Goal: Information Seeking & Learning: Check status

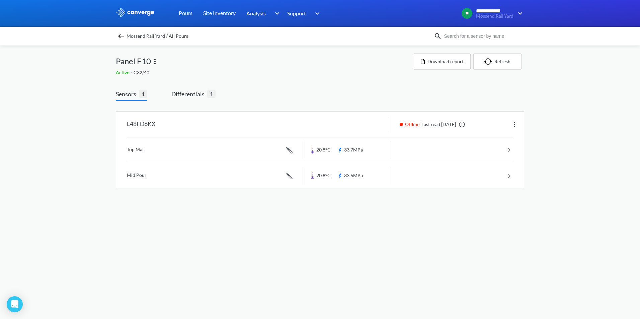
click at [122, 38] on img at bounding box center [121, 36] width 8 height 8
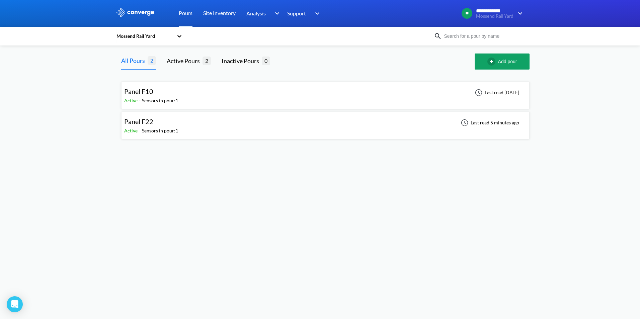
click at [170, 130] on div "Sensors in pour: 1" at bounding box center [160, 130] width 36 height 7
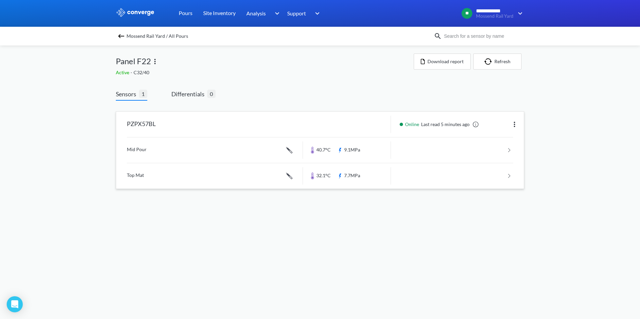
click at [161, 177] on link at bounding box center [320, 175] width 386 height 25
click at [244, 153] on link at bounding box center [320, 150] width 386 height 25
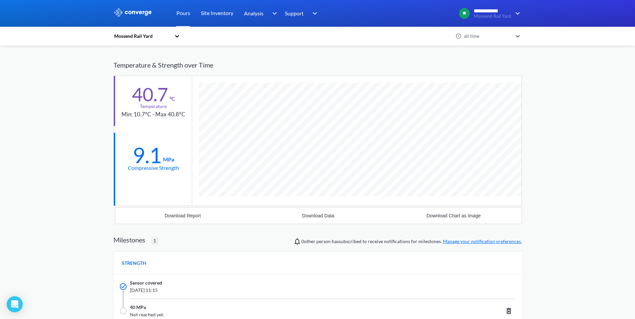
scroll to position [1, 0]
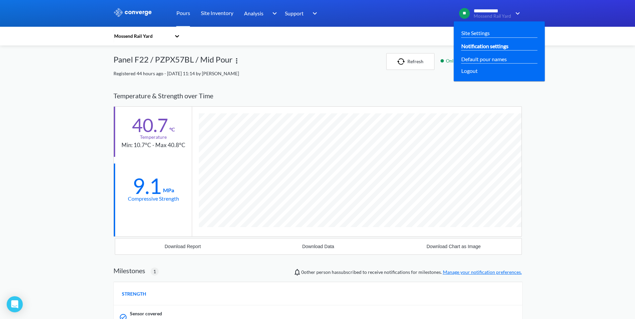
click at [489, 49] on link "Notification settings" at bounding box center [484, 46] width 47 height 8
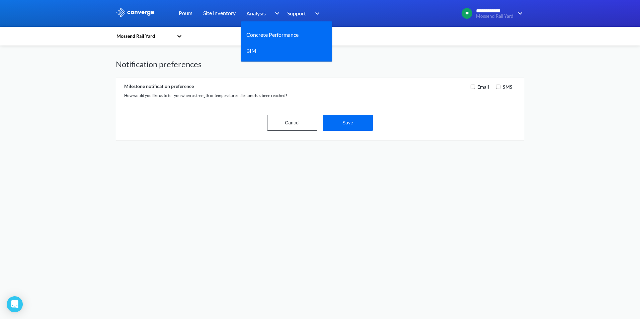
click at [266, 20] on div "Analysis" at bounding box center [263, 13] width 35 height 27
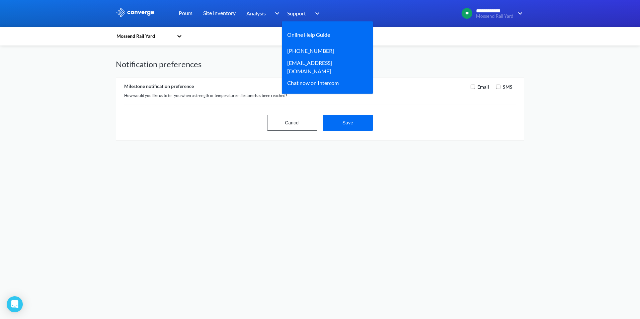
click at [305, 21] on div "Support" at bounding box center [304, 13] width 34 height 27
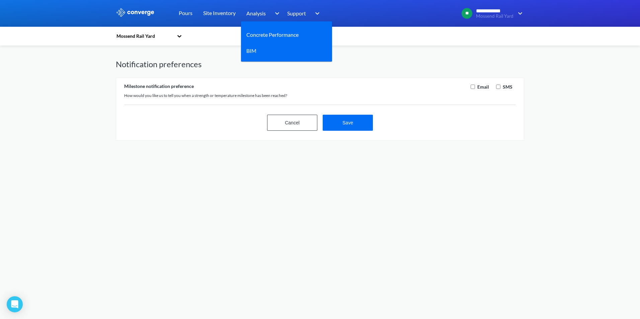
click at [266, 13] on span "Analysis" at bounding box center [255, 13] width 19 height 8
click at [265, 36] on link "Concrete Performance" at bounding box center [272, 34] width 52 height 8
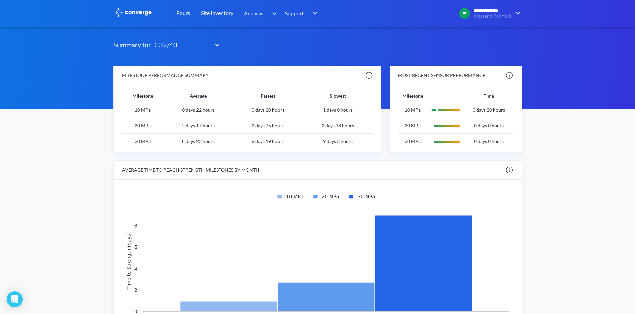
scroll to position [25, 0]
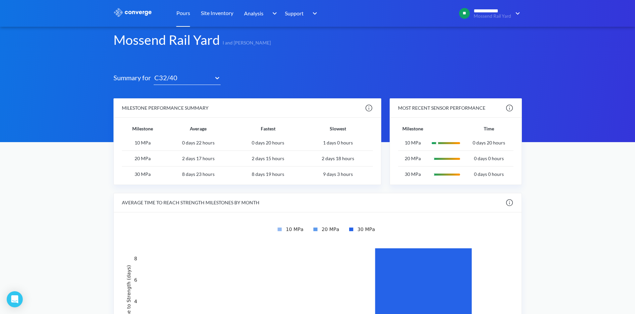
click at [182, 13] on link "Pours" at bounding box center [183, 13] width 14 height 27
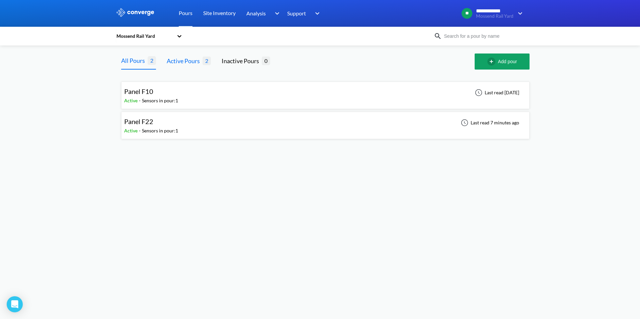
click at [177, 57] on div "Active Pours" at bounding box center [185, 60] width 36 height 9
click at [183, 86] on div "Panel F10 Active - Sensors in pour: 1 Last read [DATE]" at bounding box center [325, 95] width 402 height 21
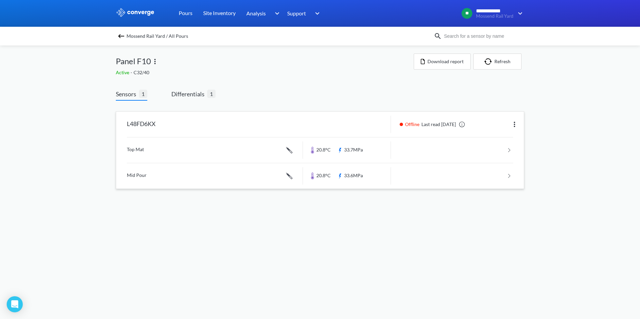
click at [230, 151] on link at bounding box center [320, 150] width 386 height 25
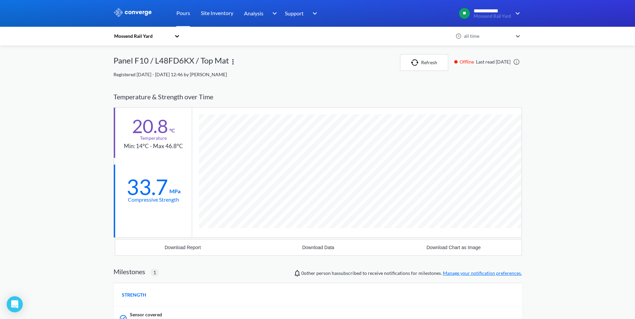
scroll to position [67, 0]
